Goal: Find specific page/section: Find specific page/section

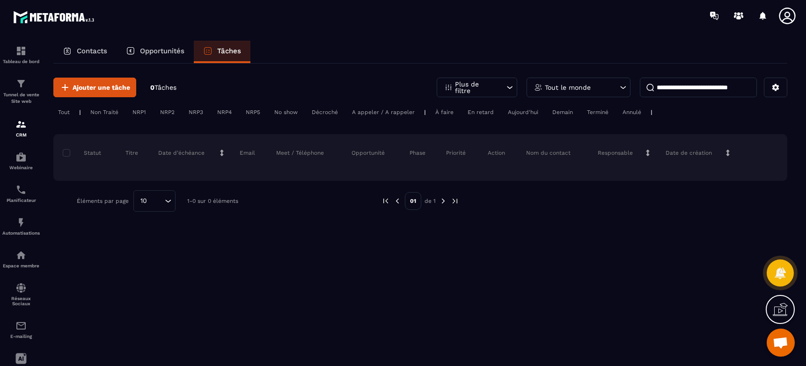
click at [85, 53] on p "Contacts" at bounding box center [92, 51] width 30 height 8
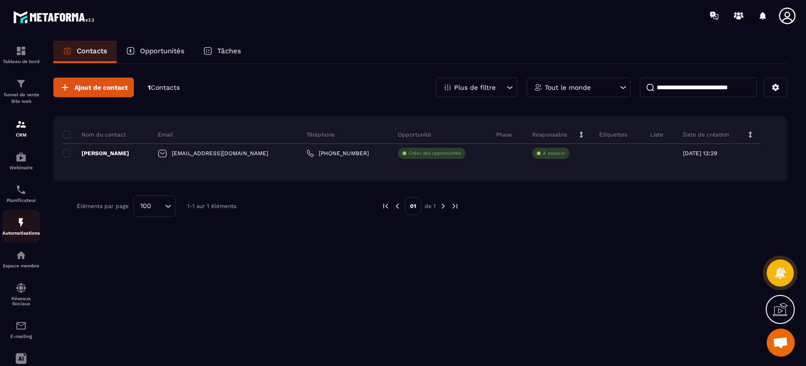
click at [31, 235] on p "Automatisations" at bounding box center [20, 233] width 37 height 5
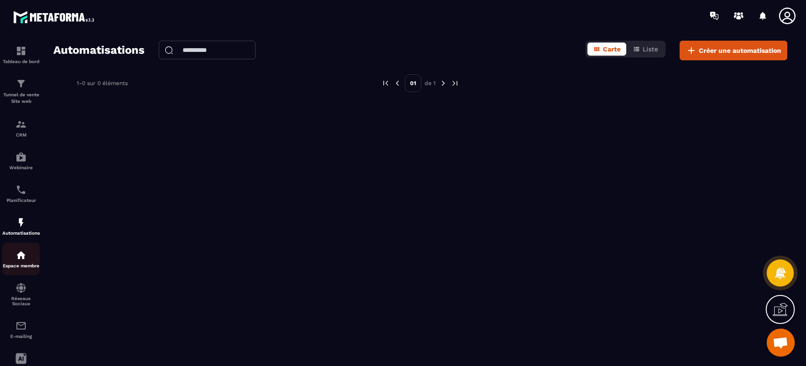
click at [19, 261] on img at bounding box center [20, 255] width 11 height 11
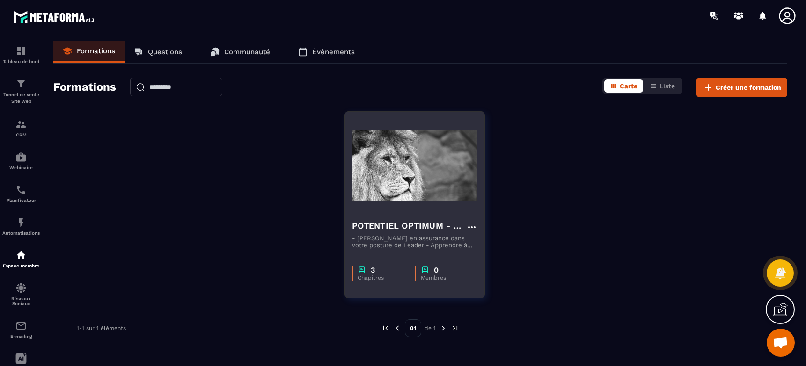
click at [392, 195] on img at bounding box center [414, 166] width 125 height 94
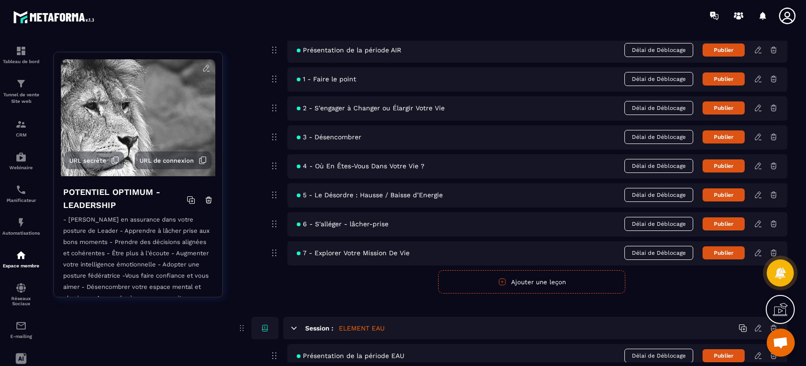
scroll to position [53, 0]
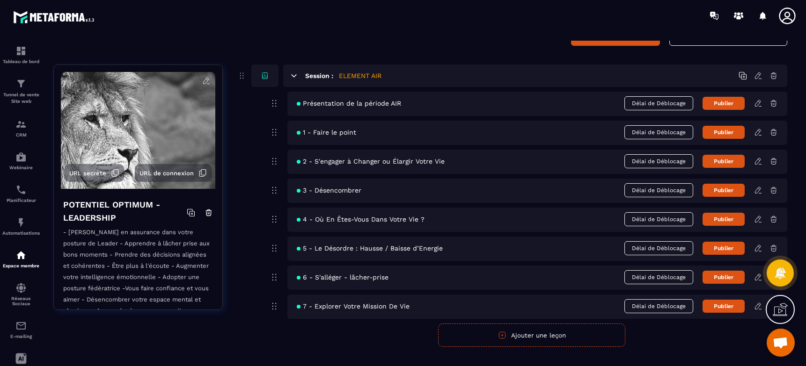
click at [418, 107] on div "Présentation de la période AIR Délai de Déblocage Publier" at bounding box center [537, 104] width 500 height 24
click at [361, 105] on span "Présentation de la période AIR" at bounding box center [349, 103] width 104 height 7
click at [276, 103] on icon at bounding box center [274, 103] width 11 height 11
click at [334, 106] on span "Présentation de la période AIR" at bounding box center [349, 103] width 104 height 7
click at [757, 105] on icon at bounding box center [758, 103] width 8 height 8
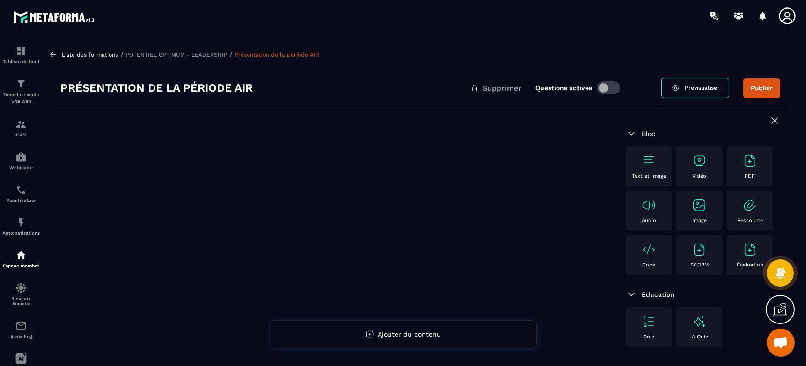
click at [647, 175] on p "Text et image" at bounding box center [649, 176] width 34 height 6
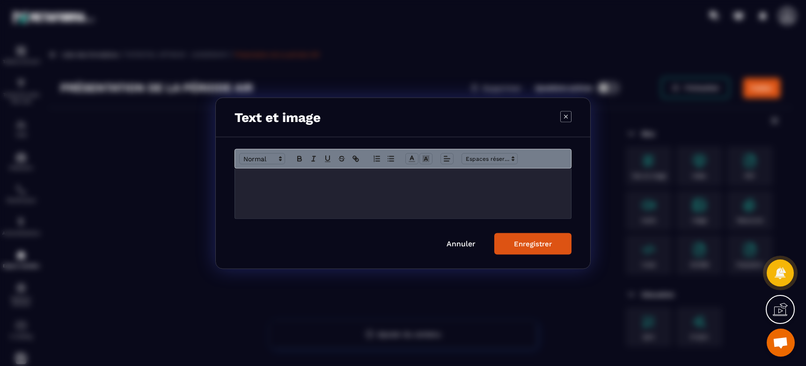
click at [568, 116] on icon "Modal window" at bounding box center [565, 116] width 11 height 11
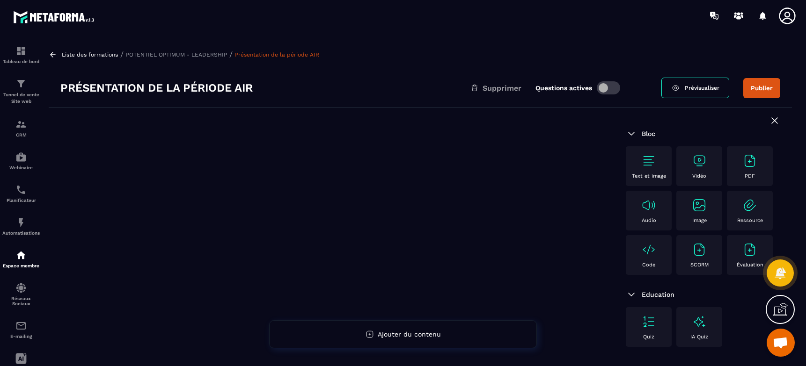
click at [702, 210] on img at bounding box center [698, 205] width 15 height 15
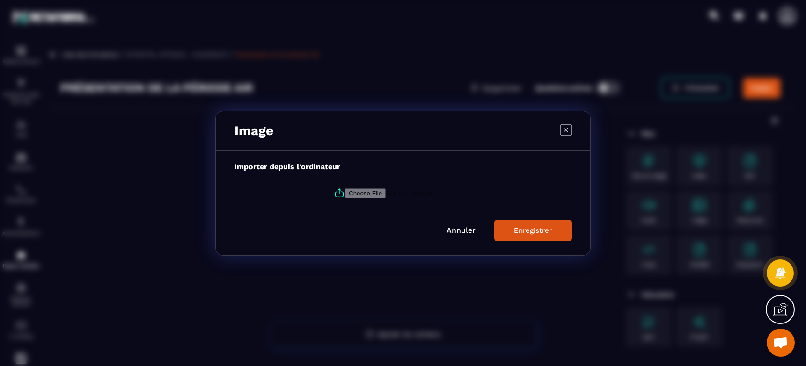
click at [565, 133] on icon "Modal window" at bounding box center [565, 129] width 11 height 11
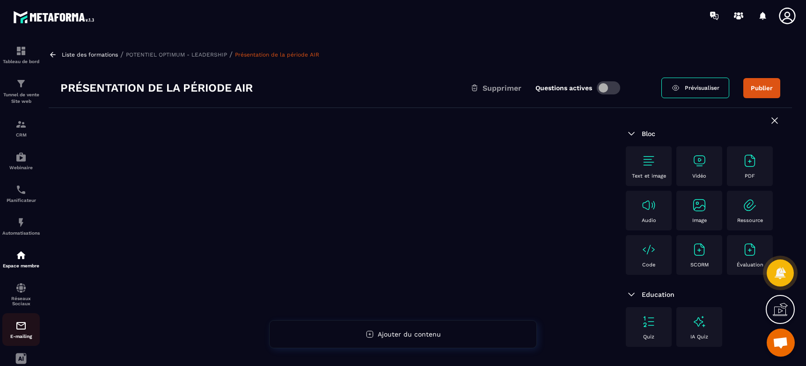
click at [17, 338] on p "E-mailing" at bounding box center [20, 336] width 37 height 5
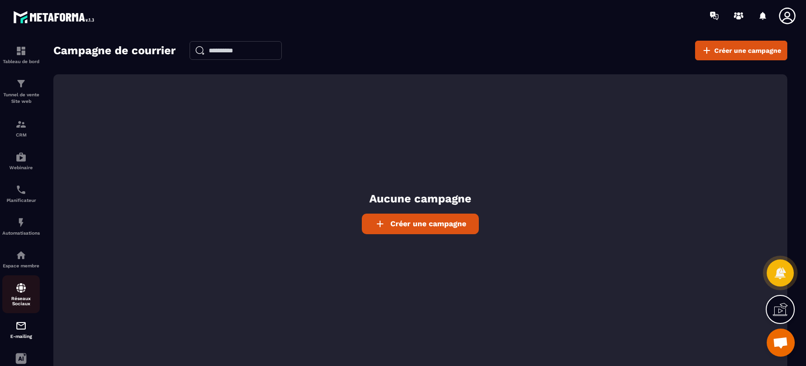
click at [19, 306] on p "Réseaux Sociaux" at bounding box center [20, 301] width 37 height 10
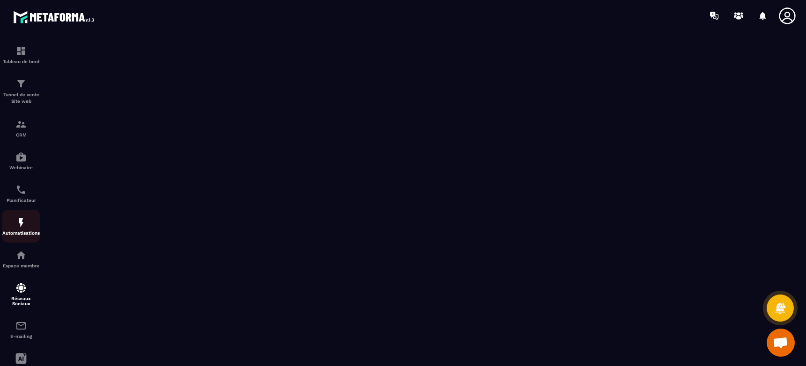
click at [20, 225] on img at bounding box center [20, 222] width 11 height 11
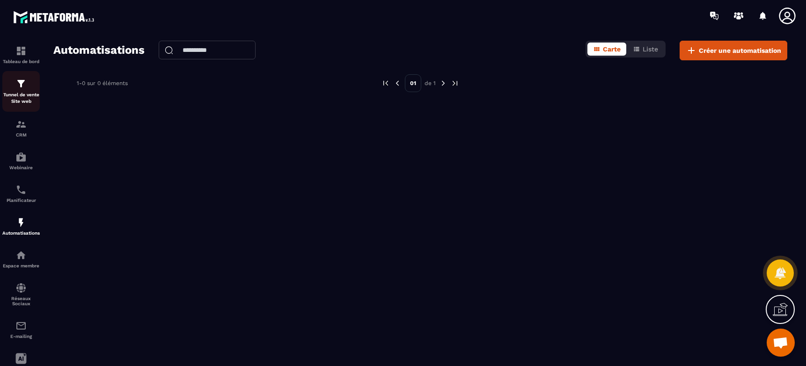
click at [18, 98] on p "Tunnel de vente Site web" at bounding box center [20, 98] width 37 height 13
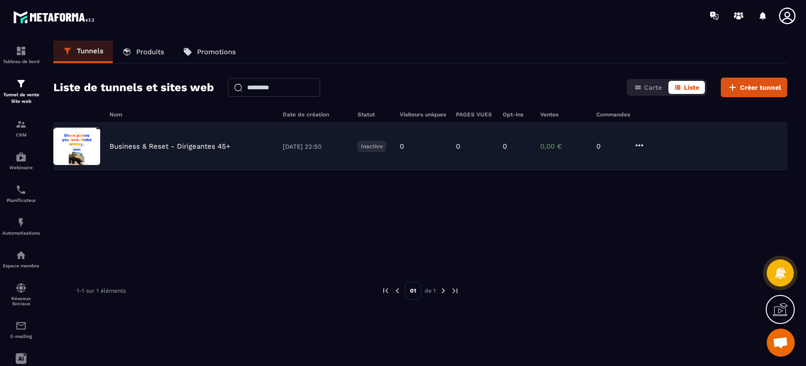
click at [198, 148] on p "Business & Reset - Dirigeantes 45+" at bounding box center [169, 146] width 121 height 8
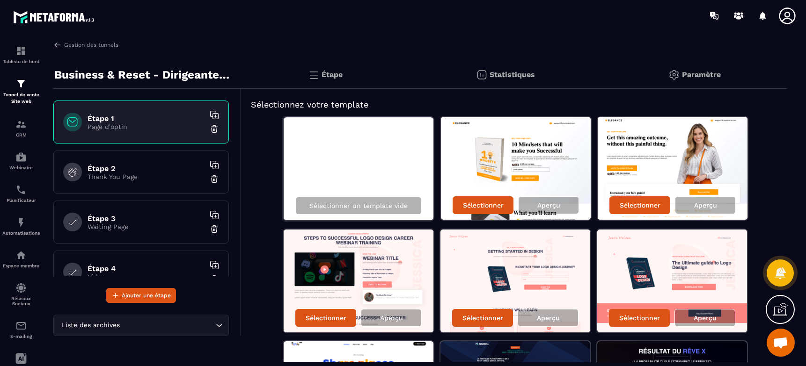
scroll to position [107, 0]
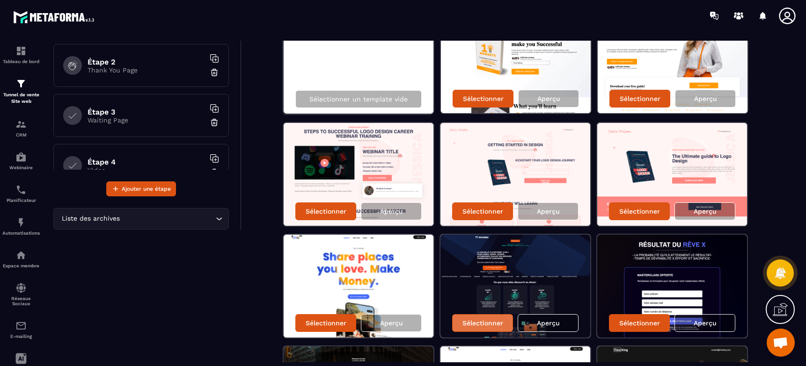
click at [490, 323] on p "Sélectionner" at bounding box center [482, 323] width 41 height 7
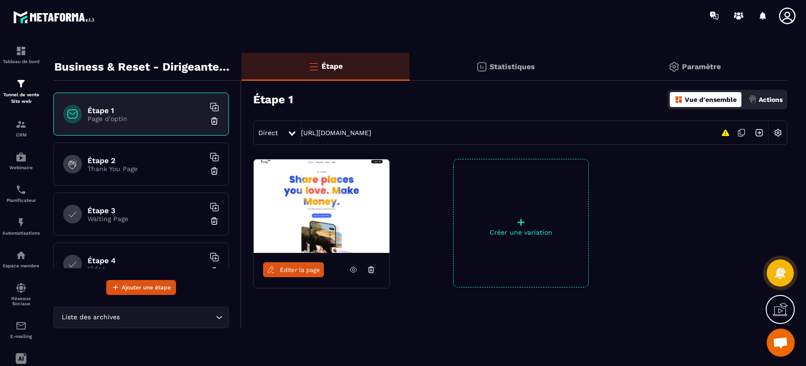
click at [305, 272] on span "Éditer la page" at bounding box center [300, 270] width 40 height 7
